Goal: Task Accomplishment & Management: Manage account settings

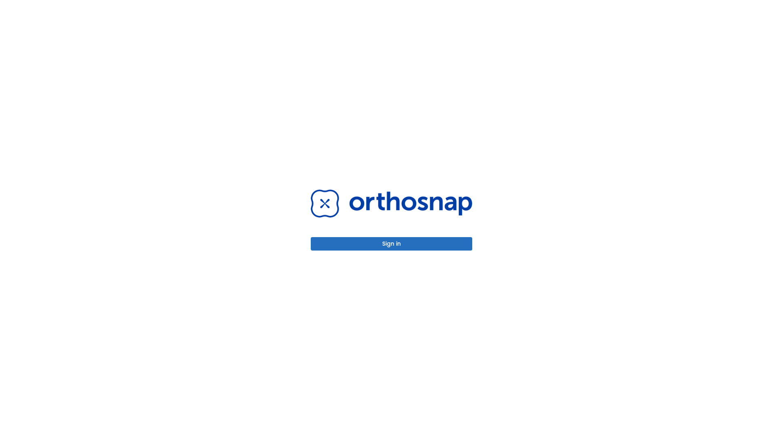
click at [391, 244] on button "Sign in" at bounding box center [391, 243] width 161 height 13
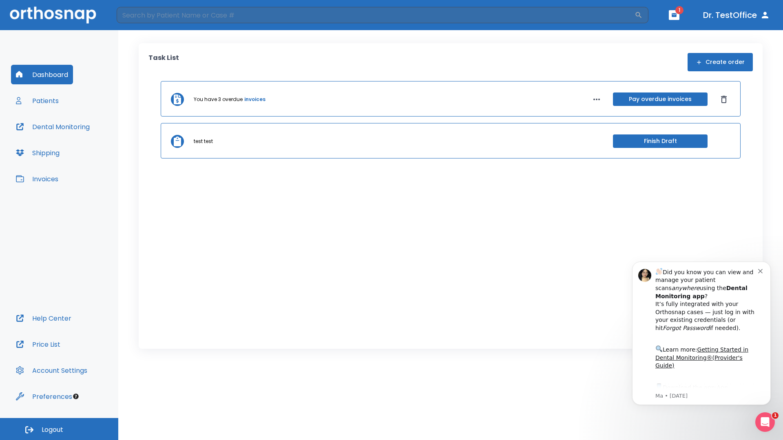
click at [59, 429] on span "Logout" at bounding box center [53, 430] width 22 height 9
